Goal: Task Accomplishment & Management: Use online tool/utility

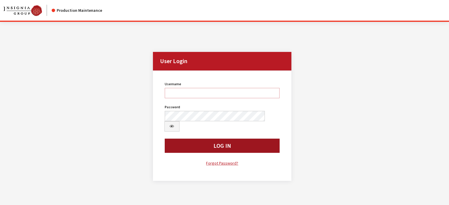
type input "kdart"
click at [210, 139] on button "Log In" at bounding box center [222, 146] width 115 height 14
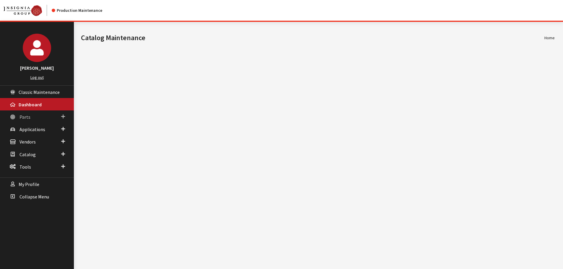
click at [26, 118] on span "Parts" at bounding box center [24, 117] width 11 height 6
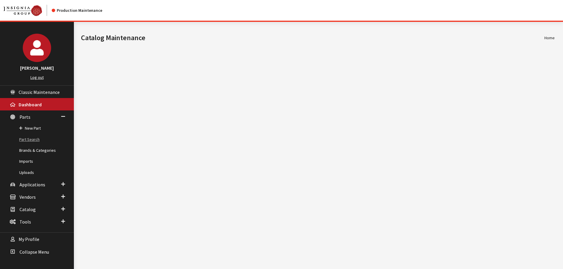
click at [27, 141] on link "Part Search" at bounding box center [37, 139] width 74 height 11
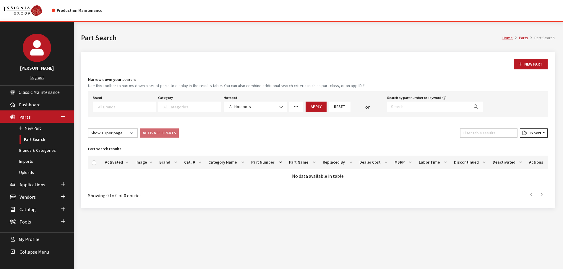
select select
click at [411, 110] on input "Search by part number or keyword" at bounding box center [428, 107] width 82 height 10
paste input "VPLEXCLEXT05"
type input "VPLEXCLEXT05"
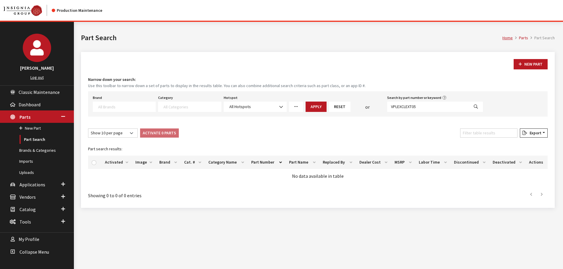
select select
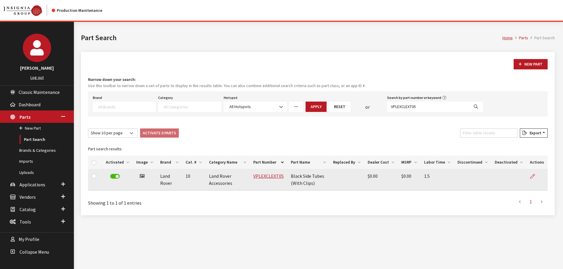
click at [532, 176] on icon at bounding box center [532, 176] width 5 height 5
click at [263, 176] on link "VPLEXCLEXT05" at bounding box center [268, 176] width 30 height 6
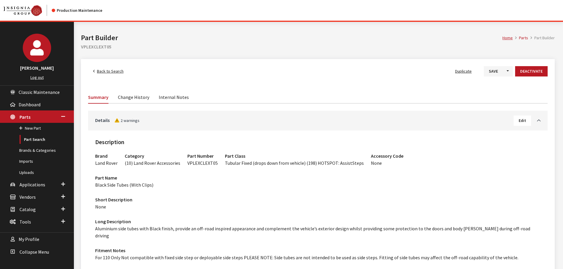
click at [526, 119] on button "Edit" at bounding box center [521, 120] width 17 height 10
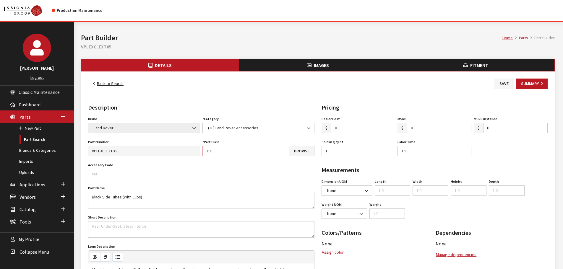
click at [244, 150] on input "198" at bounding box center [245, 151] width 87 height 10
click at [243, 149] on input "198" at bounding box center [245, 151] width 87 height 10
type input "139"
click at [504, 83] on button "Save" at bounding box center [503, 84] width 19 height 10
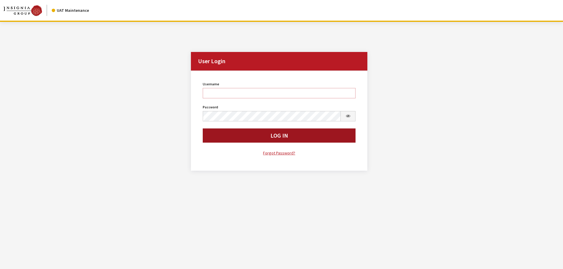
type input "kdart"
click at [269, 131] on button "Log In" at bounding box center [279, 135] width 153 height 14
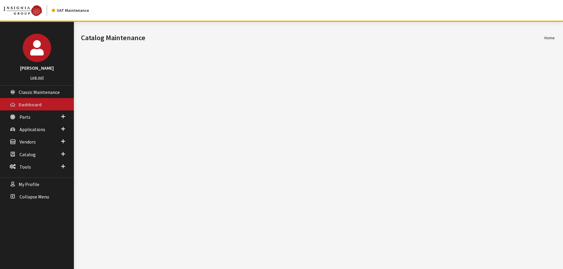
drag, startPoint x: 23, startPoint y: 110, endPoint x: 24, endPoint y: 114, distance: 4.8
click at [23, 110] on link "Dashboard" at bounding box center [37, 104] width 74 height 12
click at [25, 112] on link "Parts" at bounding box center [37, 116] width 74 height 12
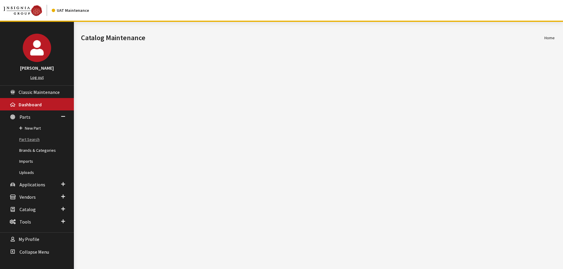
click at [32, 139] on link "Part Search" at bounding box center [37, 139] width 74 height 11
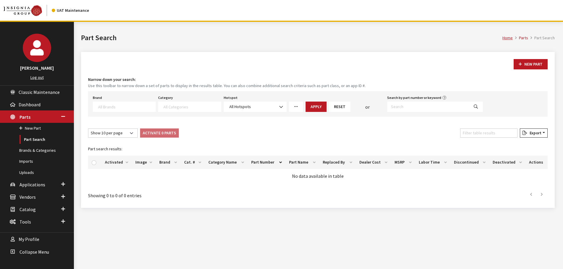
select select
drag, startPoint x: 0, startPoint y: 0, endPoint x: 399, endPoint y: 109, distance: 413.5
click at [400, 109] on input "Search by part number or keyword" at bounding box center [428, 107] width 82 height 10
paste input "VPLEXCLEXT05"
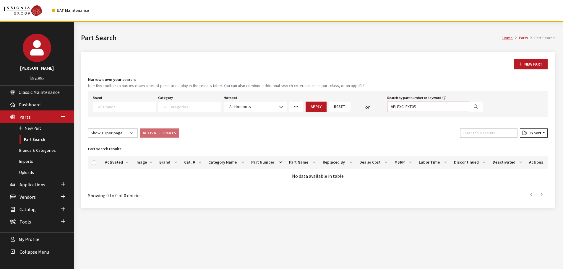
type input "VPLEXCLEXT05"
select select
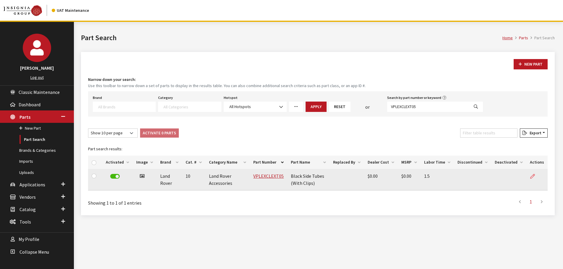
click at [534, 175] on icon at bounding box center [532, 176] width 5 height 5
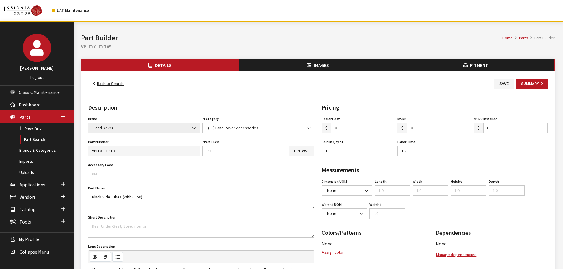
click at [224, 147] on input "198" at bounding box center [245, 151] width 87 height 10
type input "139"
click at [502, 85] on button "Save" at bounding box center [503, 84] width 19 height 10
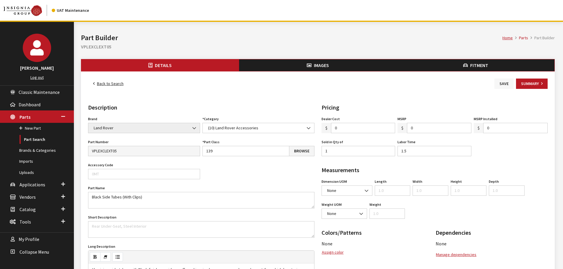
click at [504, 79] on button "Save" at bounding box center [503, 84] width 19 height 10
